Goal: Task Accomplishment & Management: Manage account settings

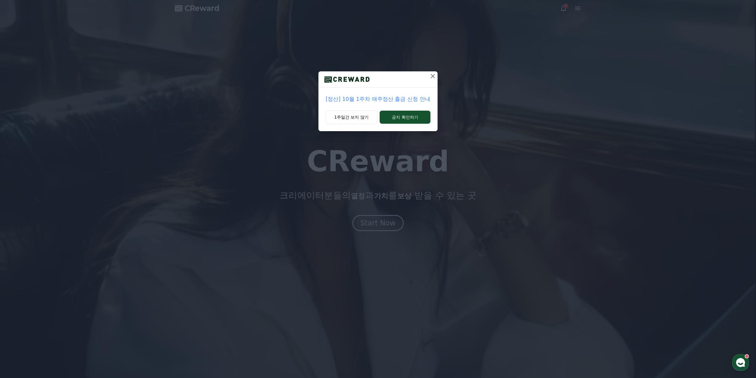
click at [431, 76] on icon at bounding box center [432, 75] width 7 height 7
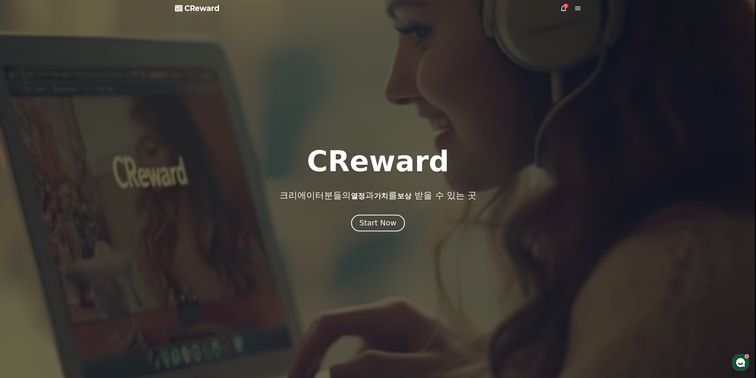
click at [378, 230] on button "Start Now" at bounding box center [378, 222] width 54 height 17
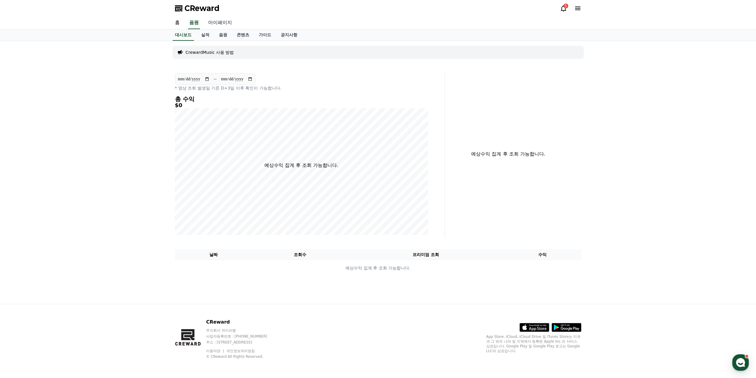
click at [215, 28] on link "마이페이지" at bounding box center [220, 23] width 33 height 12
select select "**********"
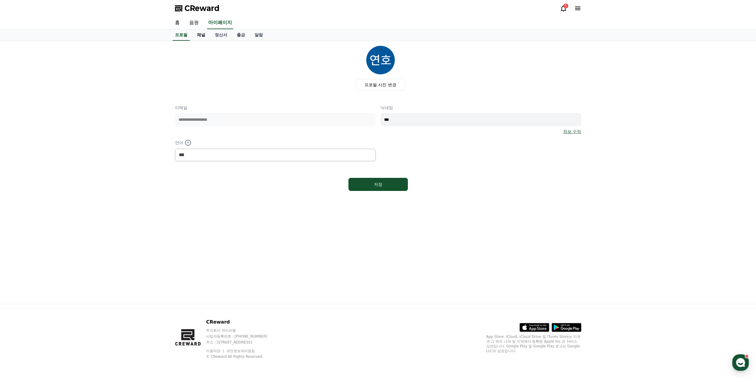
click at [198, 35] on link "채널" at bounding box center [201, 34] width 18 height 11
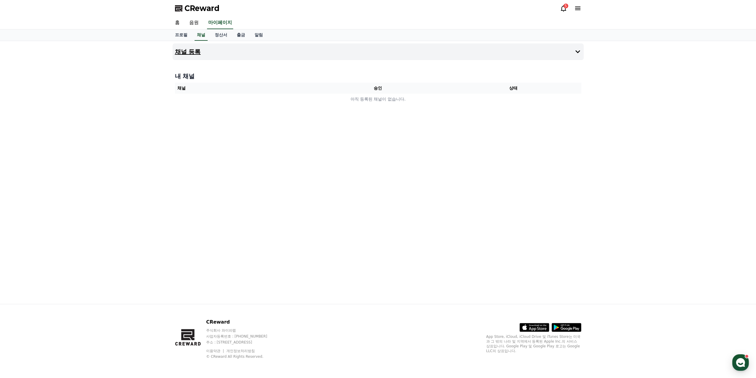
click at [226, 55] on button "채널 등록" at bounding box center [378, 51] width 411 height 17
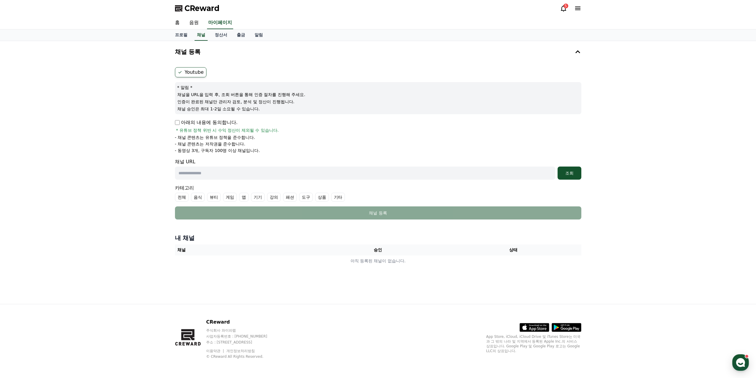
click at [275, 179] on input "text" at bounding box center [365, 172] width 380 height 13
paste input "****"
drag, startPoint x: 275, startPoint y: 179, endPoint x: 124, endPoint y: 174, distance: 151.3
click at [127, 178] on div "채널 등록 Youtube * 알림 * 채널을 URL을 입력 후, 조회 버튼을 통해 인증 절차를 진행해 주세요. 인증이 완료된 채널만 관리자 검…" at bounding box center [378, 172] width 756 height 263
paste input "**********"
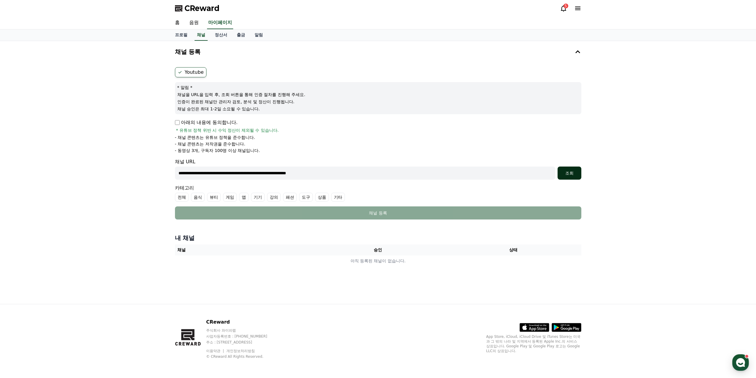
type input "**********"
click at [571, 170] on button "조회" at bounding box center [570, 172] width 24 height 13
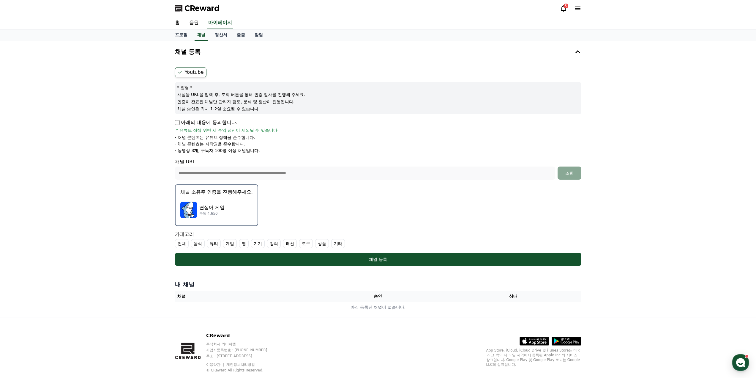
click at [248, 221] on div "연상어 게임 구독 4,650" at bounding box center [216, 210] width 72 height 24
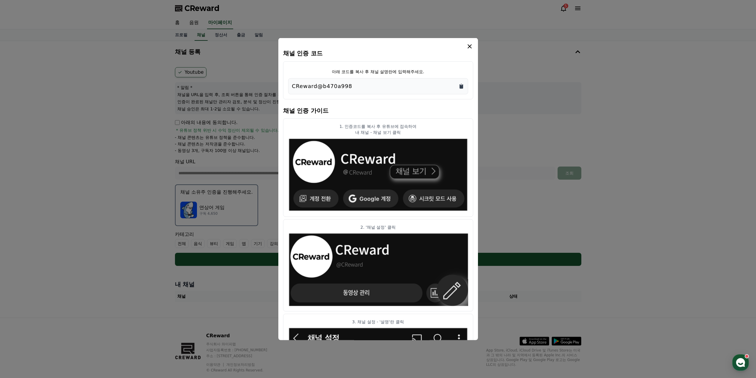
click at [459, 84] on icon "Copy to clipboard" at bounding box center [461, 86] width 6 height 6
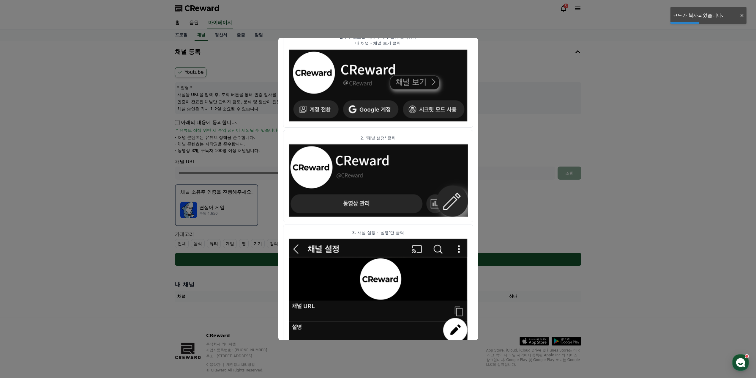
scroll to position [211, 0]
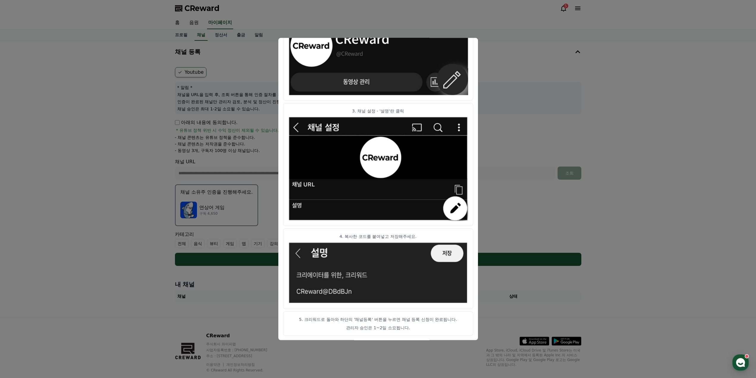
click at [486, 135] on button "close modal" at bounding box center [378, 189] width 756 height 378
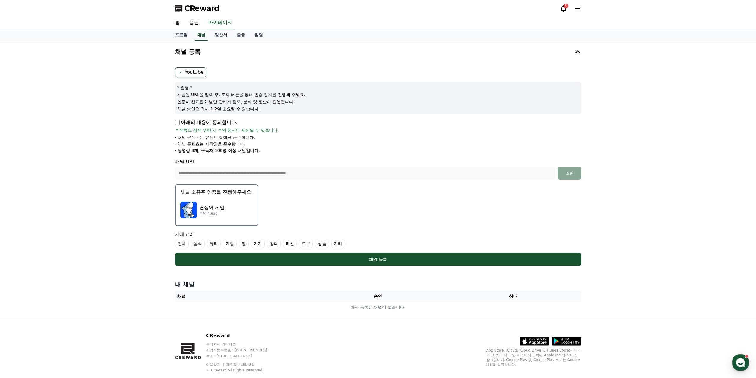
click at [230, 247] on label "게임" at bounding box center [230, 243] width 14 height 9
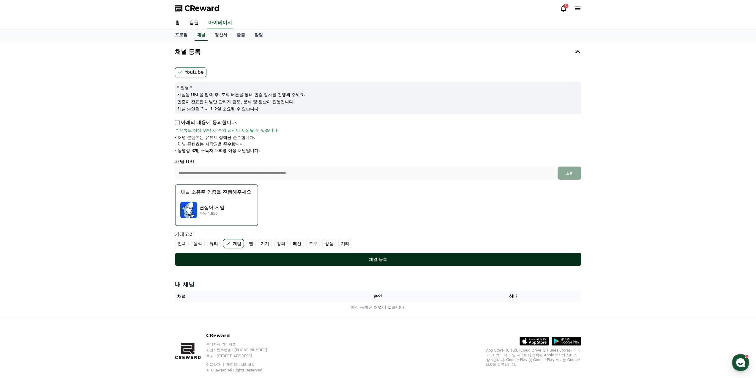
click at [371, 261] on div "채널 등록" at bounding box center [378, 259] width 383 height 6
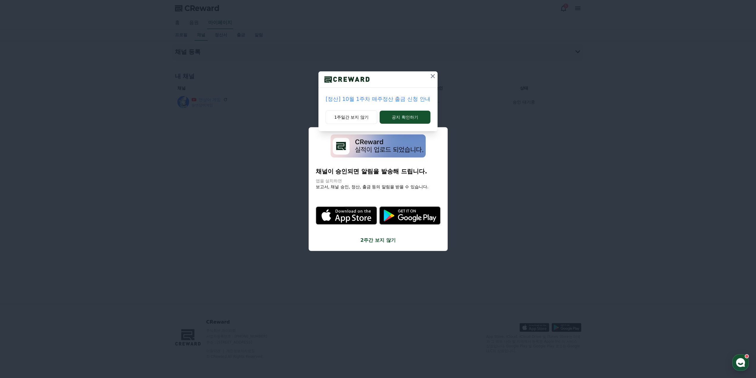
click at [435, 78] on icon at bounding box center [432, 75] width 7 height 7
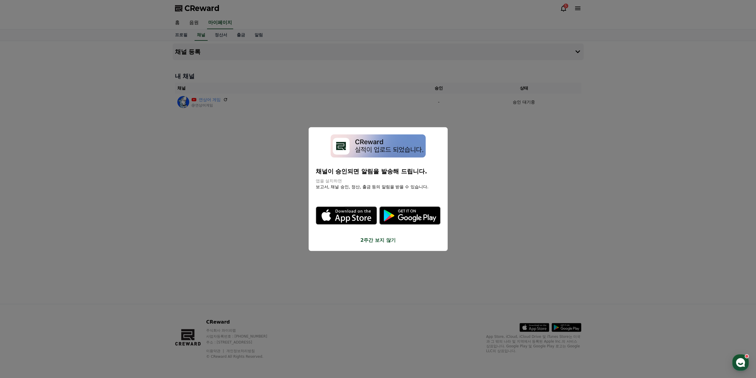
click at [389, 239] on button "2주간 보지 않기" at bounding box center [378, 239] width 125 height 7
